Goal: Check status: Check status

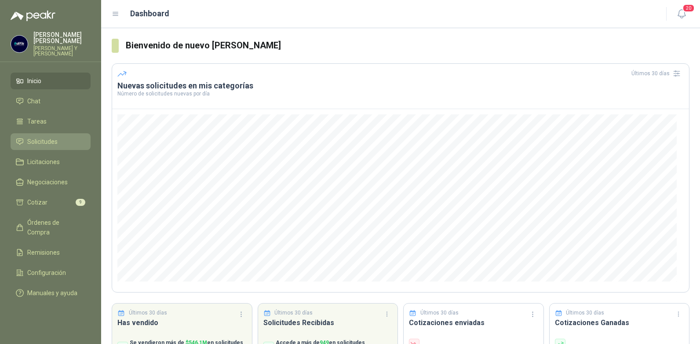
click at [52, 137] on span "Solicitudes" at bounding box center [42, 142] width 30 height 10
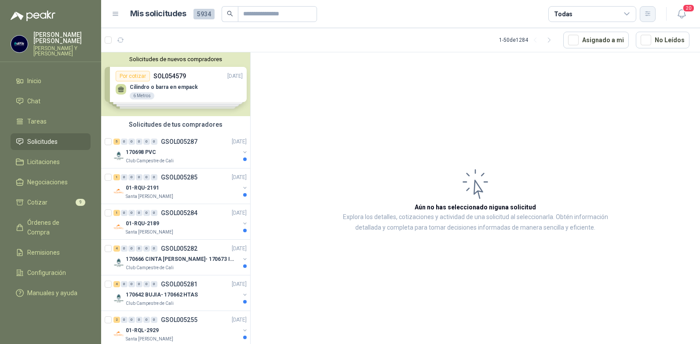
click at [647, 15] on icon "button" at bounding box center [647, 13] width 7 height 7
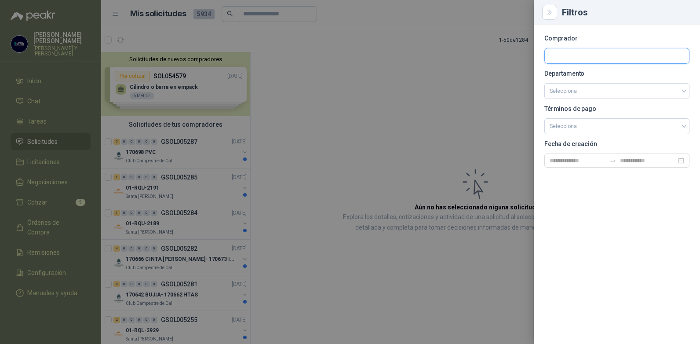
click at [579, 56] on input "text" at bounding box center [617, 55] width 144 height 15
type input "******"
click at [585, 78] on span "Industrias Alimenticias El Trébol SA -" at bounding box center [601, 79] width 72 height 4
click at [466, 113] on div at bounding box center [350, 172] width 700 height 344
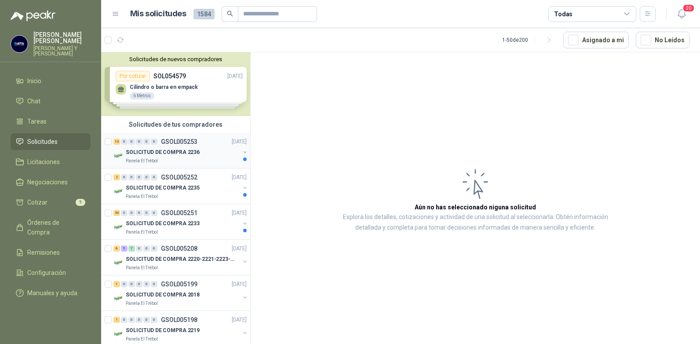
click at [165, 152] on p "SOLICITUD DE COMPRA 2236" at bounding box center [163, 152] width 74 height 8
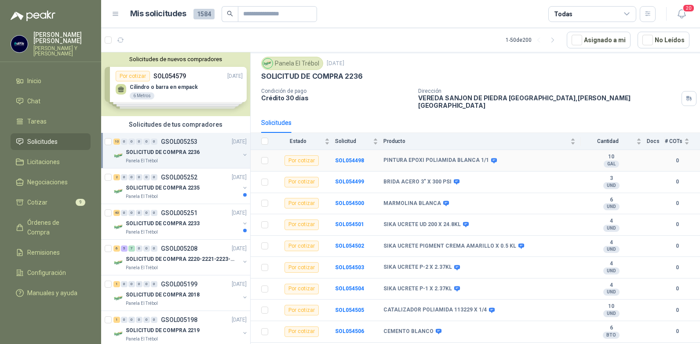
scroll to position [37, 0]
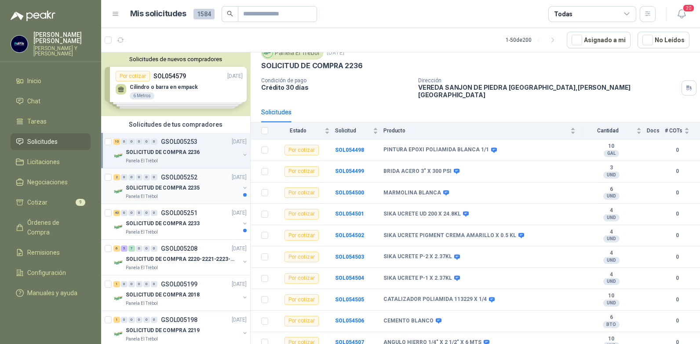
click at [182, 178] on p "GSOL005252" at bounding box center [179, 177] width 37 height 6
